Goal: Task Accomplishment & Management: Use online tool/utility

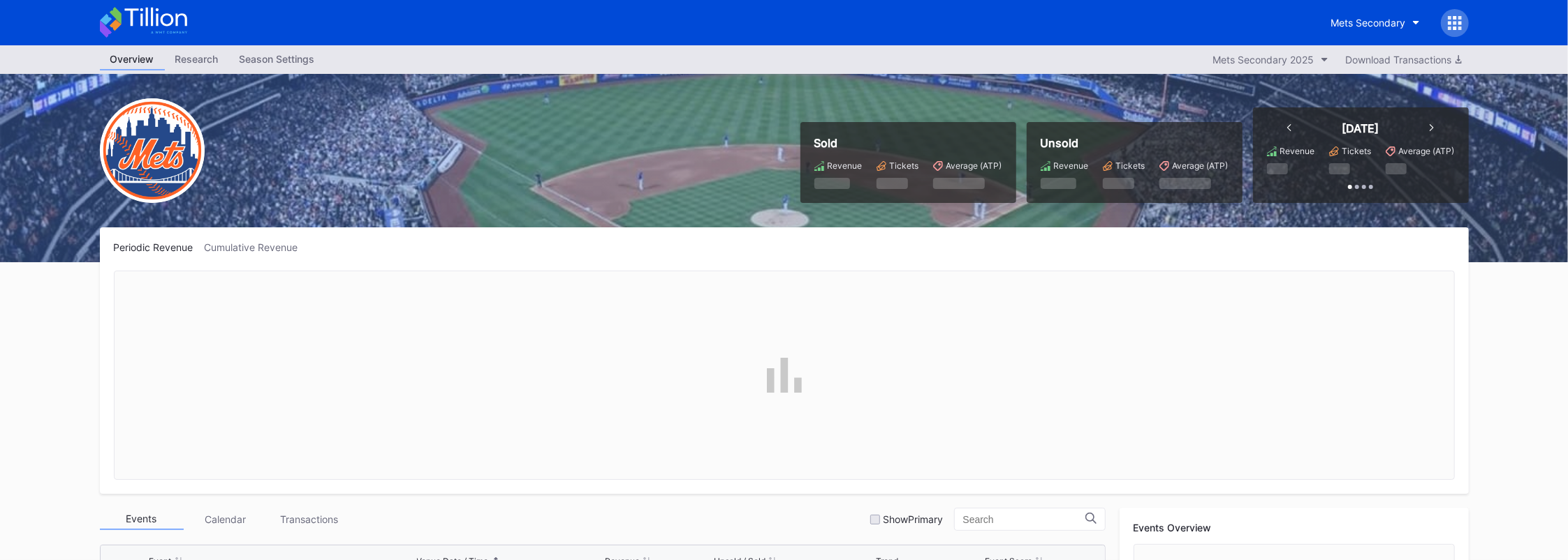
scroll to position [3039, 0]
click at [1376, 20] on div "Mets Secondary" at bounding box center [1368, 23] width 75 height 12
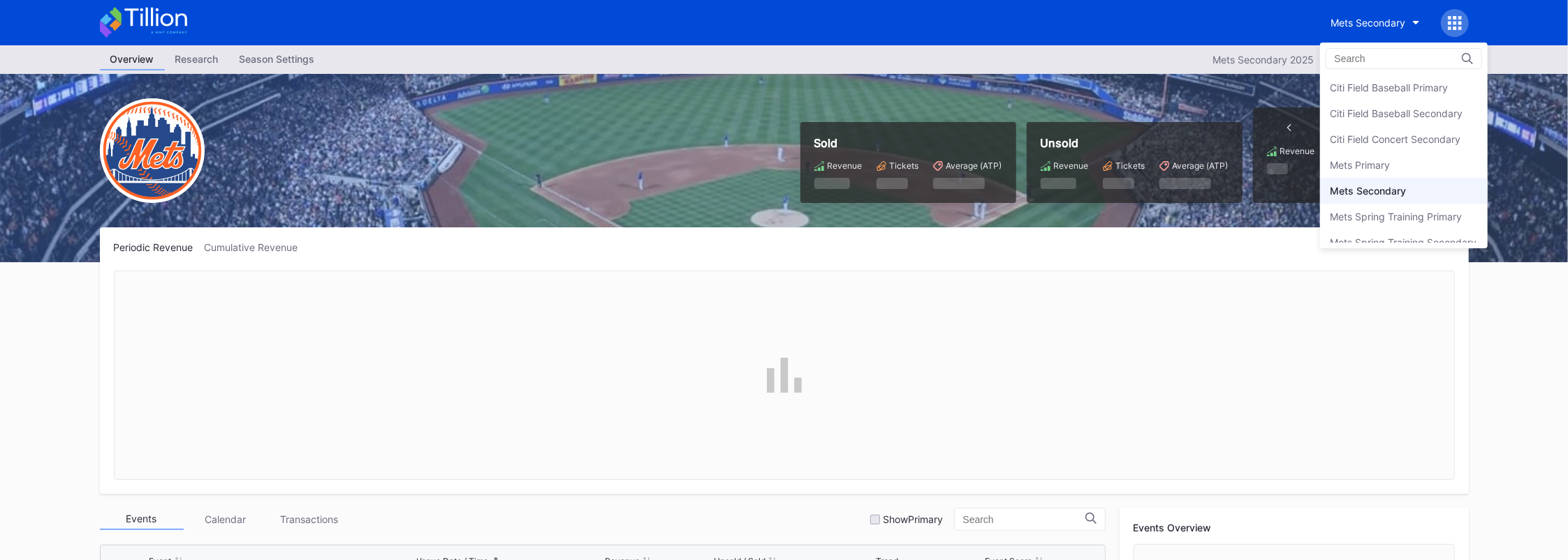
scroll to position [12, 0]
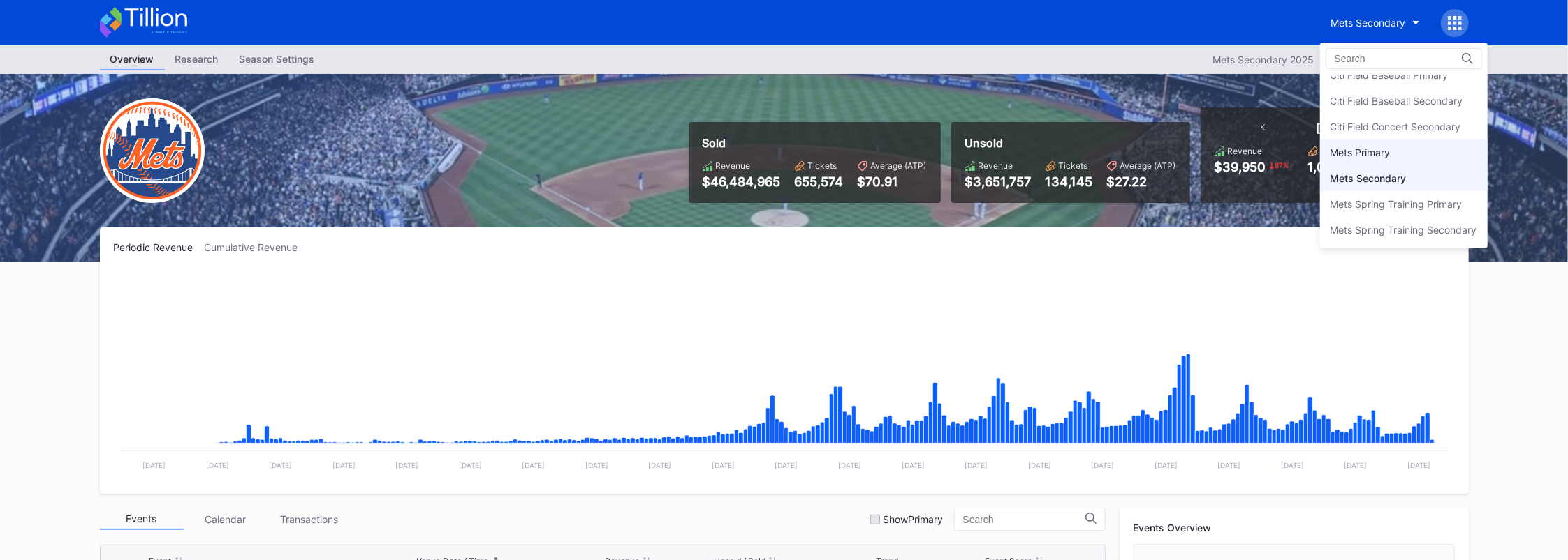
click at [1362, 146] on div "Mets Primary" at bounding box center [1360, 152] width 60 height 12
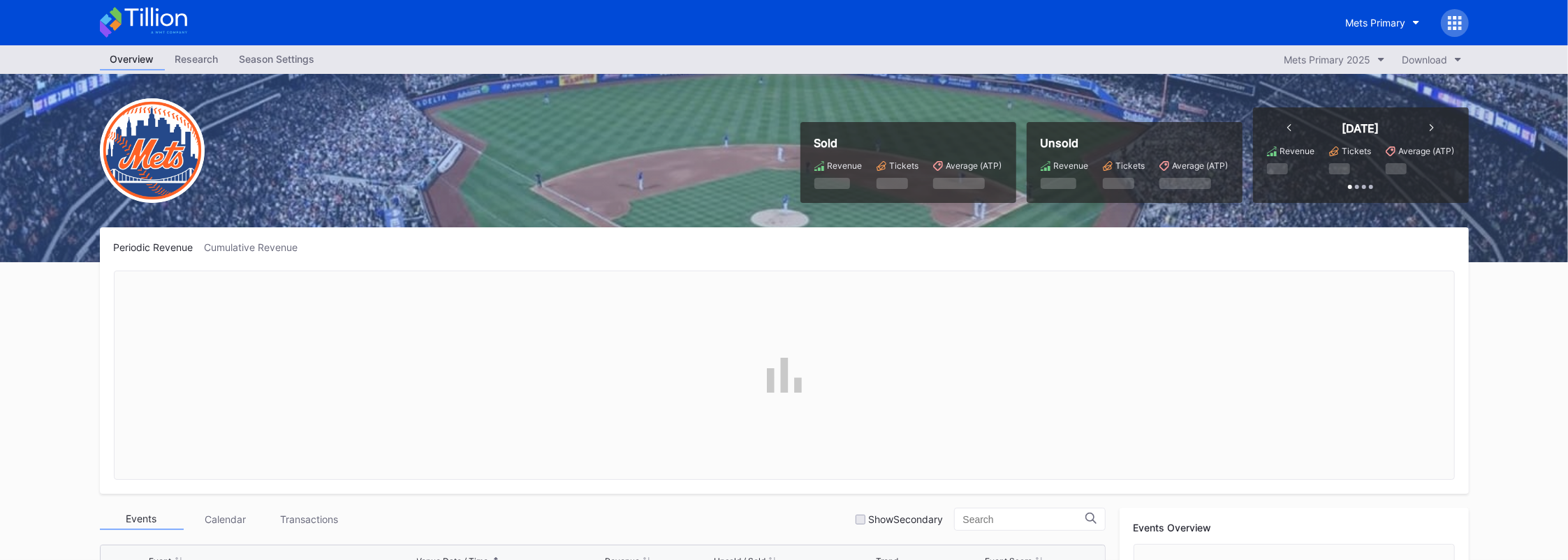
scroll to position [186, 0]
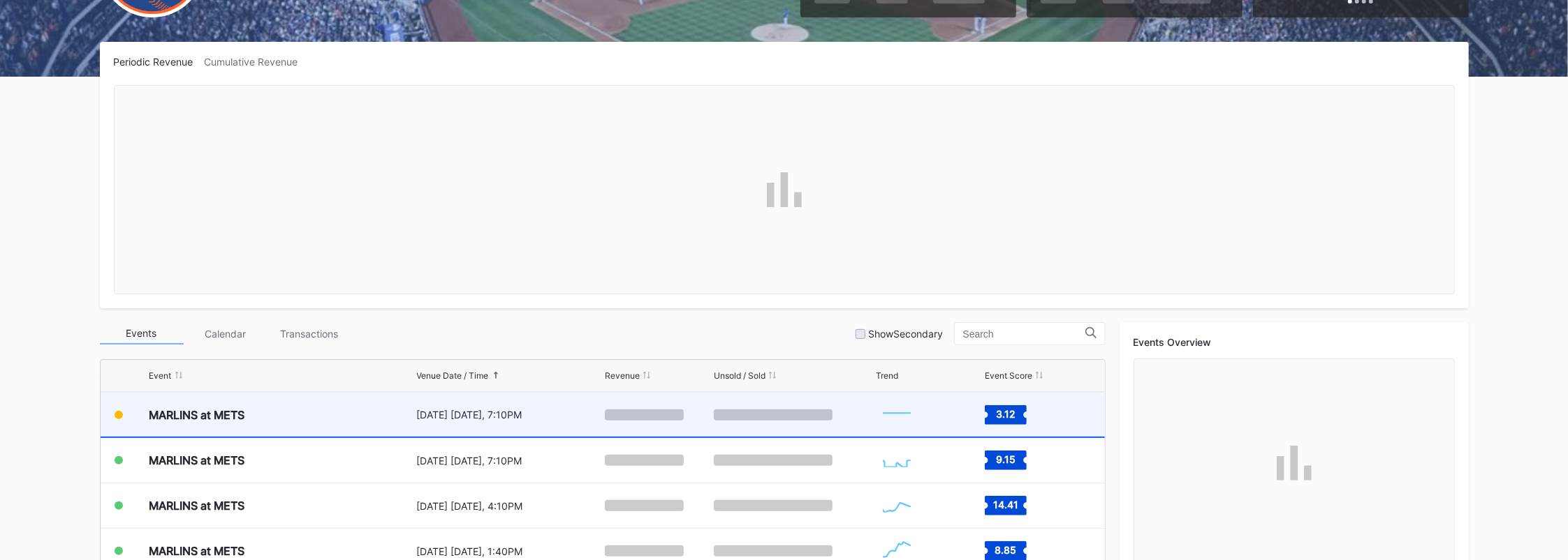
click at [987, 419] on icon at bounding box center [1006, 415] width 42 height 20
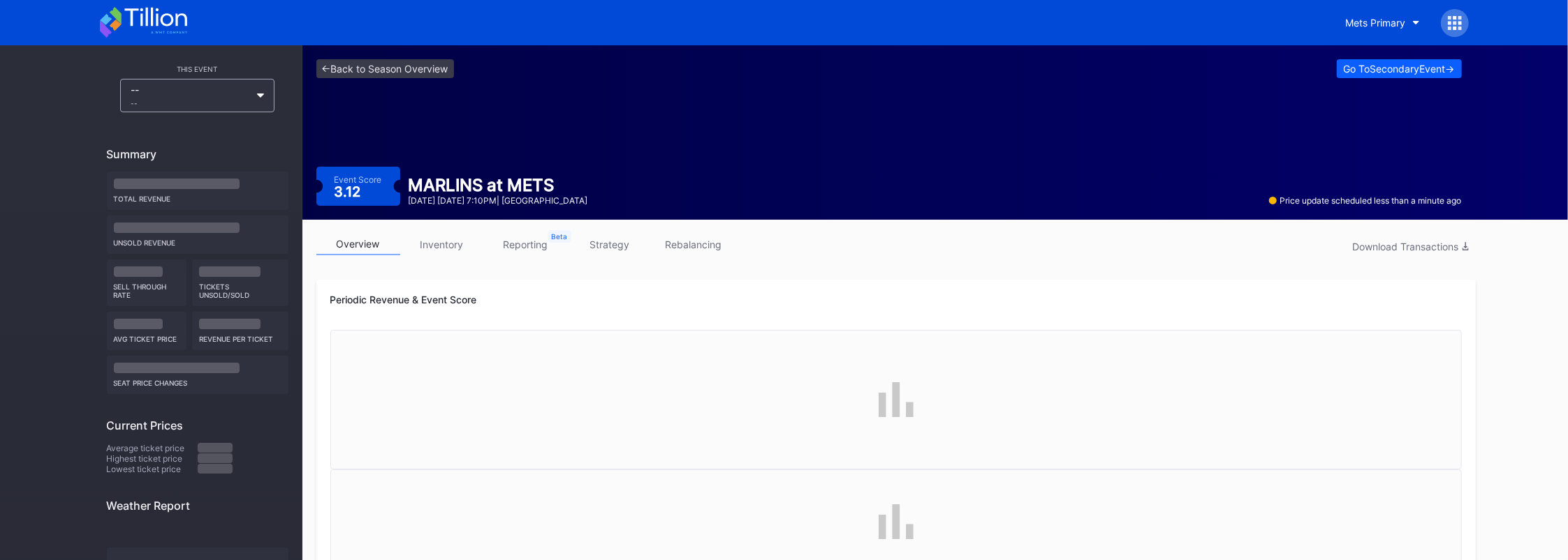
click at [684, 245] on link "rebalancing" at bounding box center [693, 244] width 84 height 22
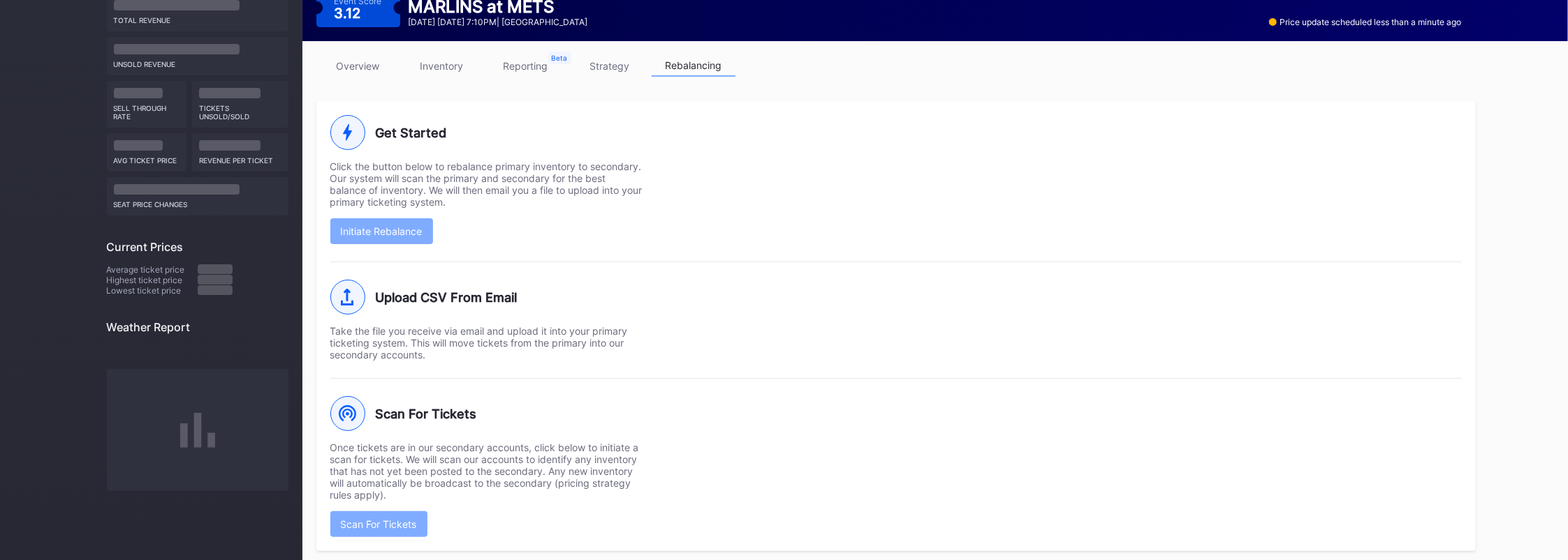
scroll to position [184, 0]
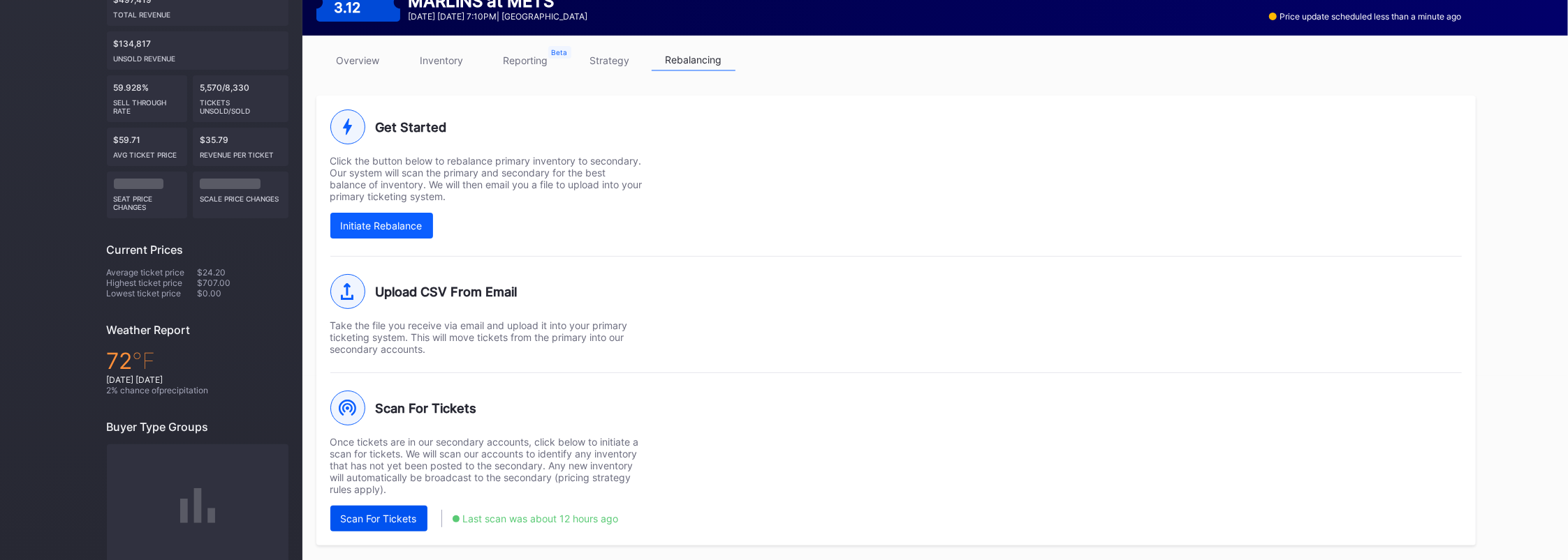
click at [405, 514] on div "Scan For Tickets" at bounding box center [378, 519] width 76 height 12
